Goal: Task Accomplishment & Management: Manage account settings

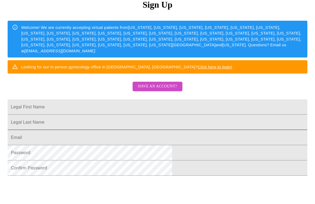
scroll to position [74, 0]
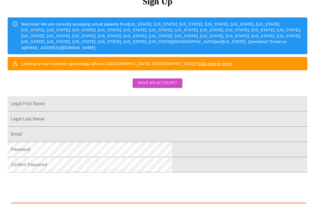
click at [172, 86] on span "Have an account?" at bounding box center [157, 83] width 39 height 7
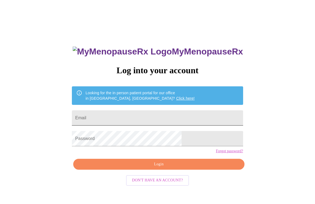
click at [146, 119] on input "Email" at bounding box center [157, 117] width 171 height 15
type input "[EMAIL_ADDRESS][DOMAIN_NAME]"
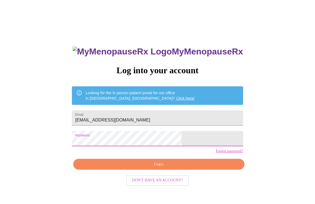
click at [160, 168] on span "Login" at bounding box center [158, 164] width 158 height 7
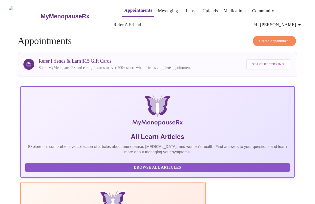
click at [290, 23] on span "Hi [PERSON_NAME]" at bounding box center [278, 25] width 48 height 8
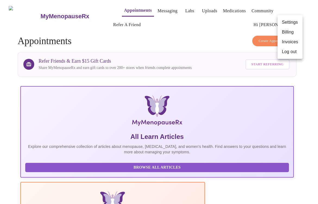
click at [140, 39] on div at bounding box center [159, 102] width 318 height 204
